Goal: Task Accomplishment & Management: Manage account settings

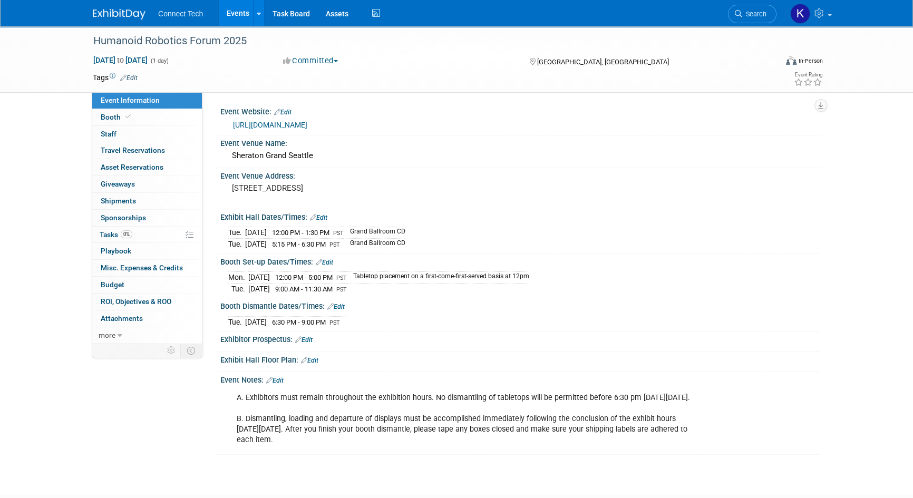
click at [279, 378] on link "Edit" at bounding box center [274, 380] width 17 height 7
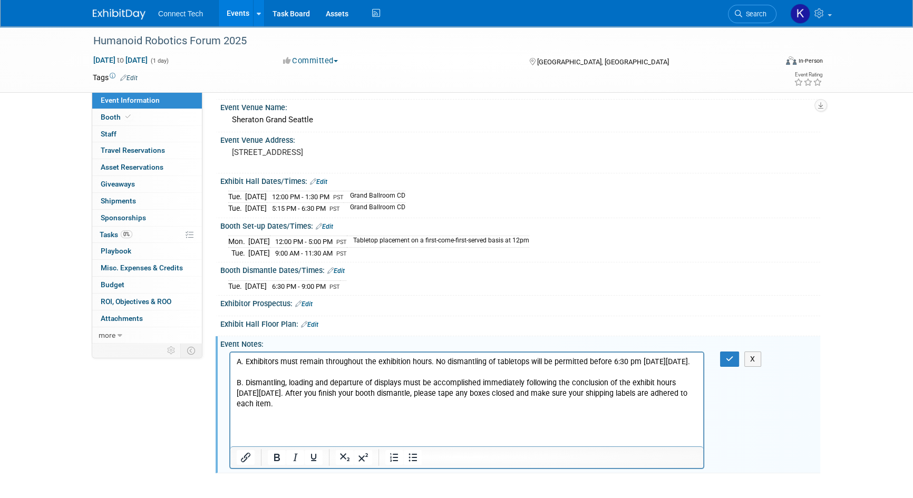
scroll to position [122, 0]
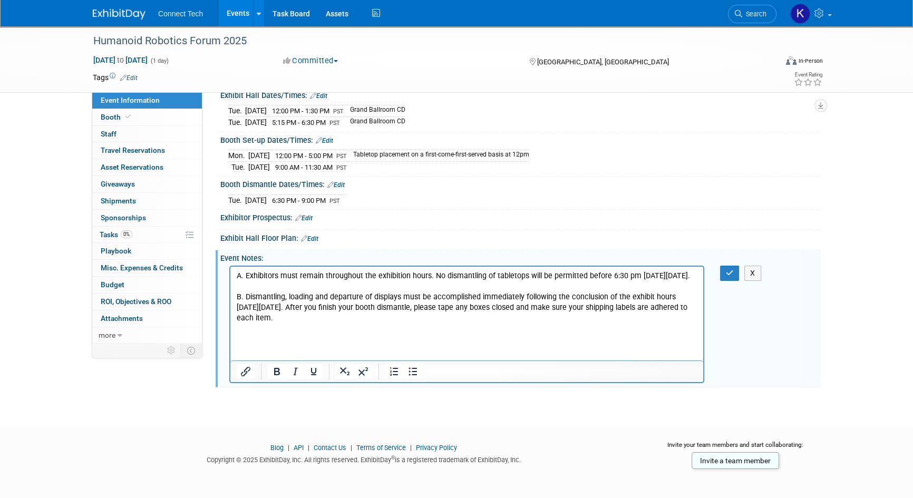
click at [384, 323] on p "A. Exhibitors must remain throughout the exhibition hours. No dismantling of ta…" at bounding box center [467, 296] width 461 height 53
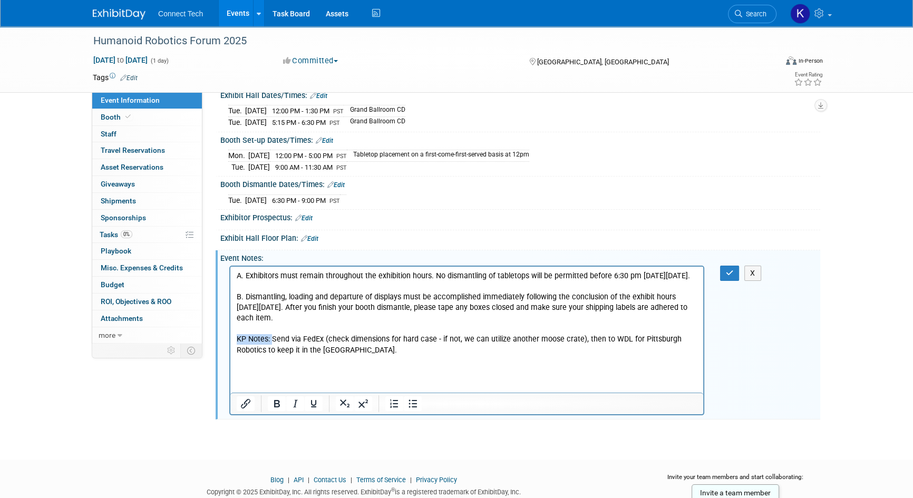
drag, startPoint x: 272, startPoint y: 350, endPoint x: 234, endPoint y: 347, distance: 38.5
click at [234, 347] on html "A. Exhibitors must remain throughout the exhibition hours. No dismantling of ta…" at bounding box center [466, 310] width 473 height 89
click at [276, 399] on icon "Bold" at bounding box center [276, 404] width 13 height 13
click at [374, 355] on p "KP Notes: Send via FedEx (check dimensions for hard case - if not, we can utili…" at bounding box center [467, 344] width 461 height 21
click at [647, 352] on p "KP Notes: Send via FedEx (check dimensions for hard case - if not, we can utili…" at bounding box center [467, 344] width 461 height 21
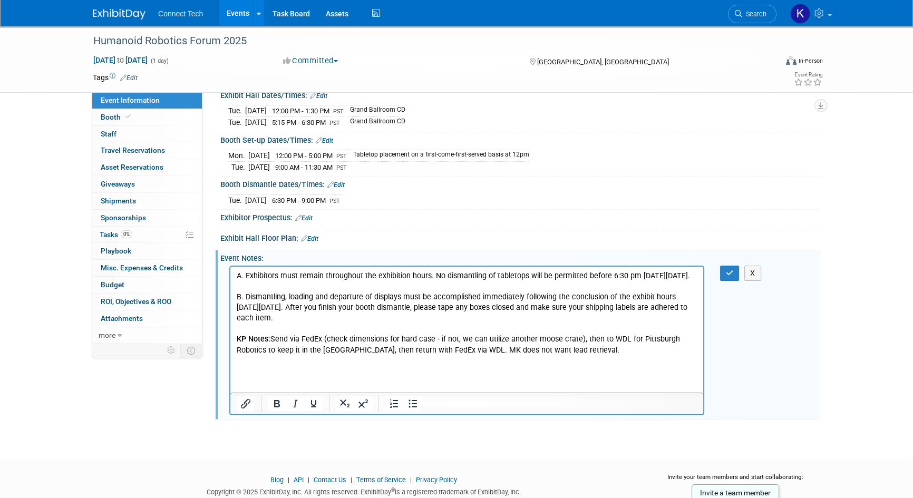
click at [623, 355] on html "A. Exhibitors must remain throughout the exhibition hours. No dismantling of ta…" at bounding box center [466, 310] width 473 height 89
click at [730, 269] on icon "button" at bounding box center [730, 272] width 8 height 7
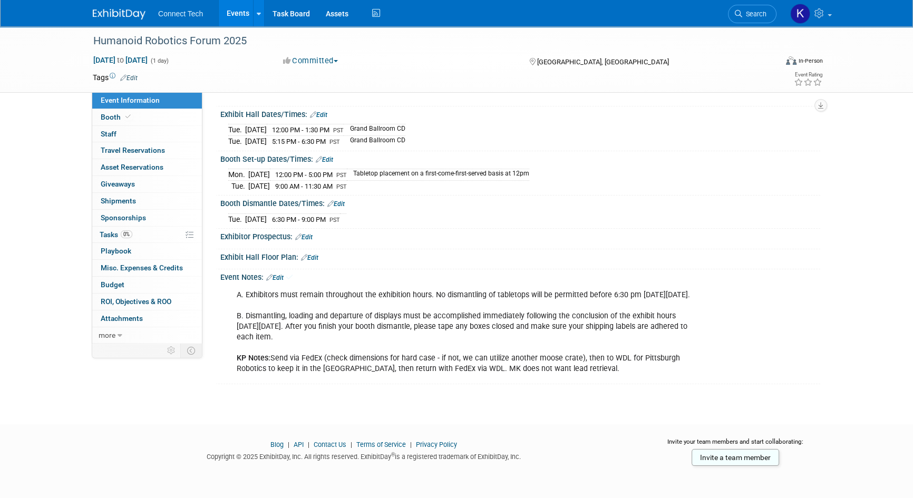
scroll to position [111, 0]
